Goal: Information Seeking & Learning: Learn about a topic

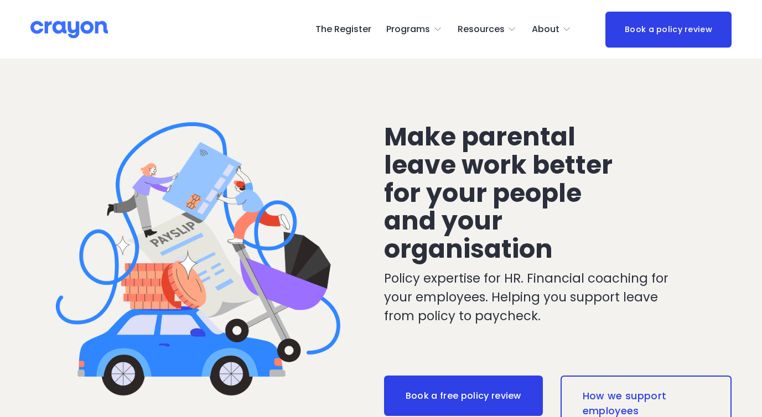
click at [556, 28] on span "About" at bounding box center [546, 30] width 28 height 16
click at [0, 0] on span "Employer hub" at bounding box center [0, 0] width 0 height 0
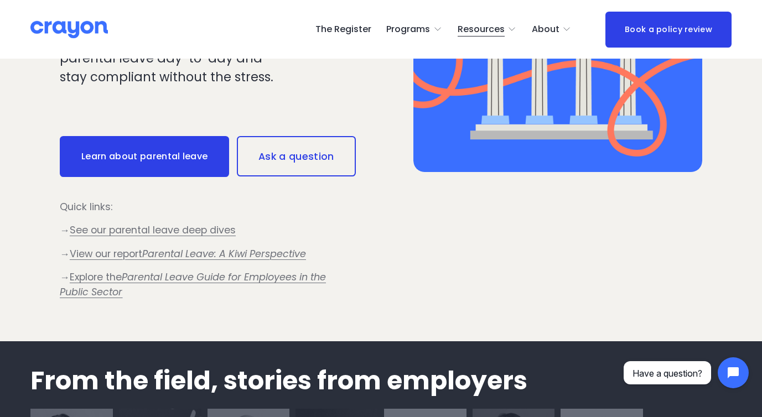
scroll to position [915, 0]
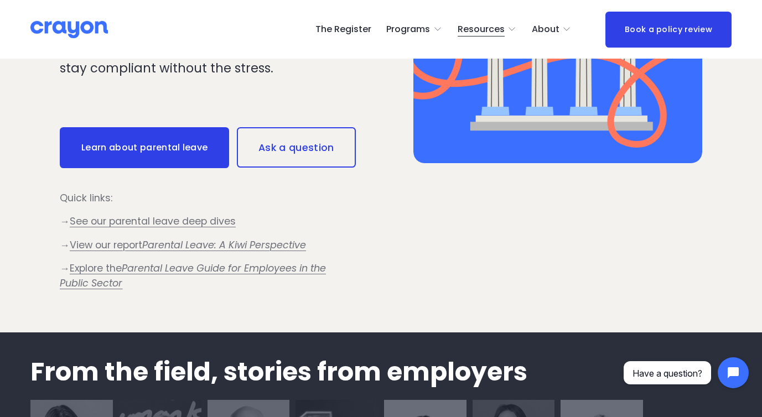
click at [0, 0] on span "Parent Hub" at bounding box center [0, 0] width 0 height 0
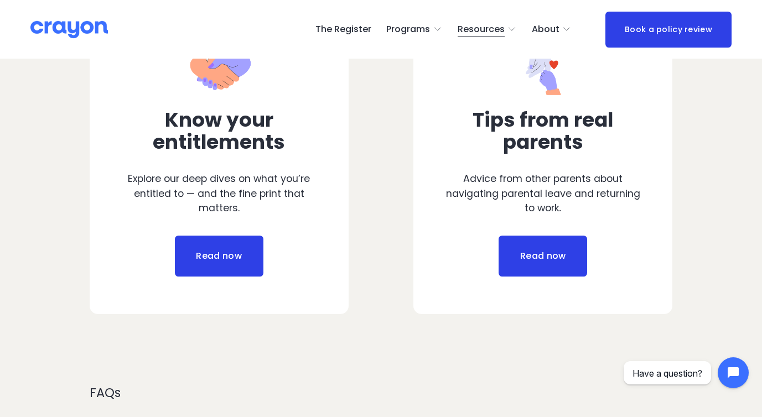
scroll to position [525, 0]
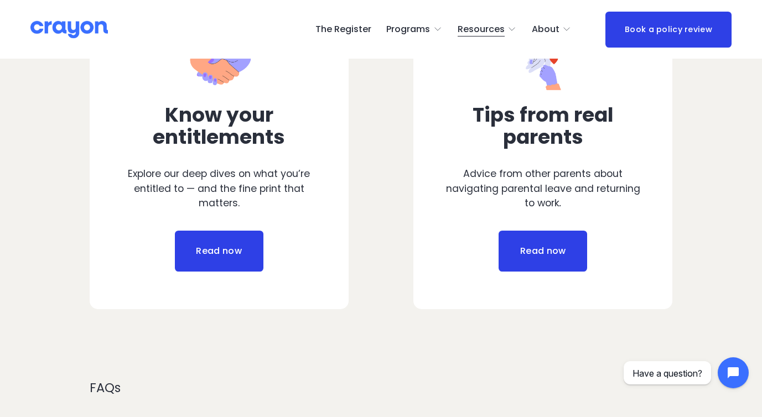
click at [231, 256] on link "Read now" at bounding box center [219, 251] width 89 height 41
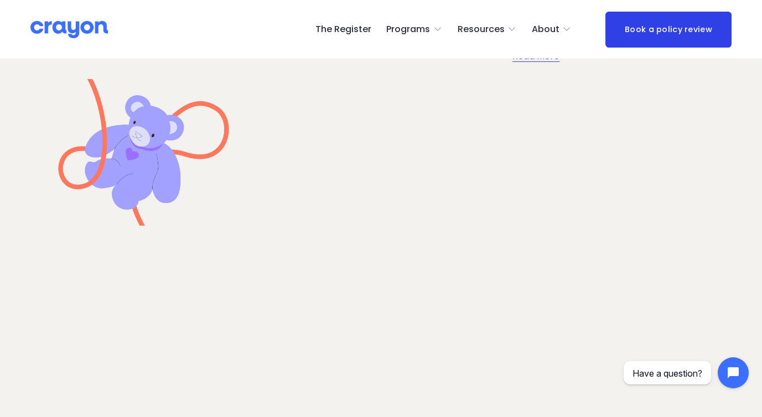
scroll to position [1486, 0]
